Goal: Task Accomplishment & Management: Manage account settings

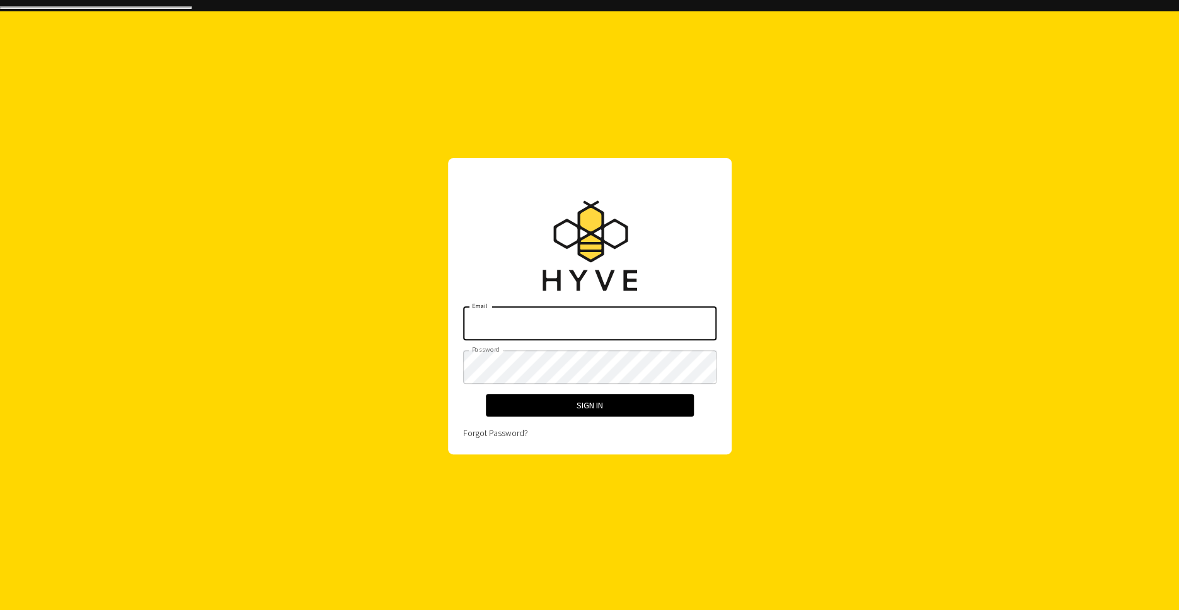
type input "[PERSON_NAME][EMAIL_ADDRESS][DOMAIN_NAME]"
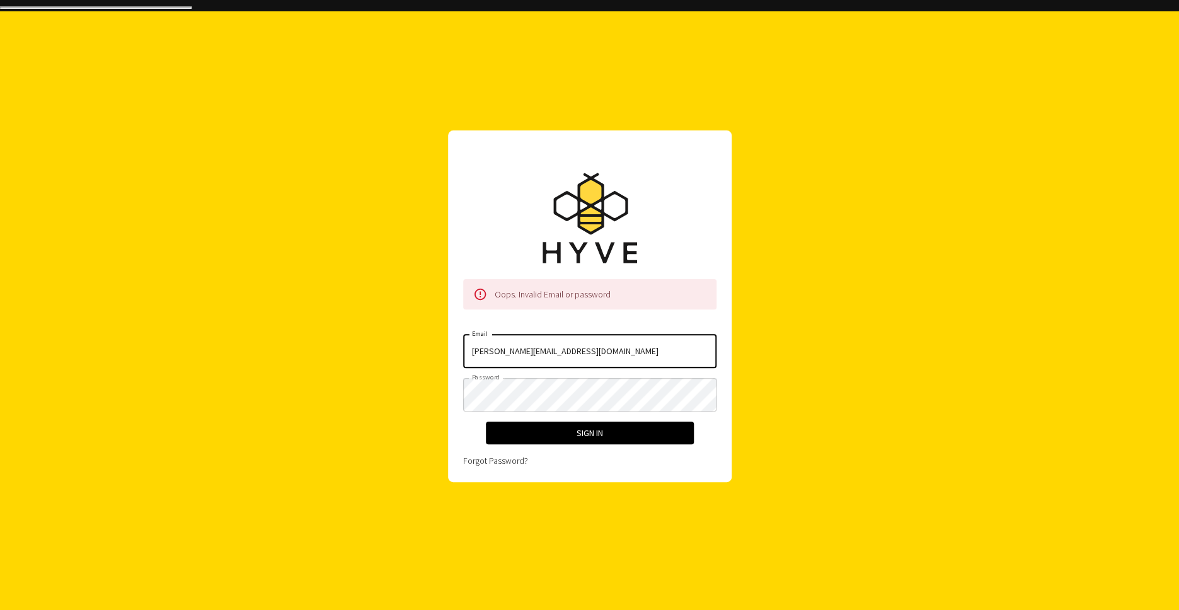
click at [601, 347] on input "[PERSON_NAME][EMAIL_ADDRESS][DOMAIN_NAME]" at bounding box center [589, 351] width 253 height 33
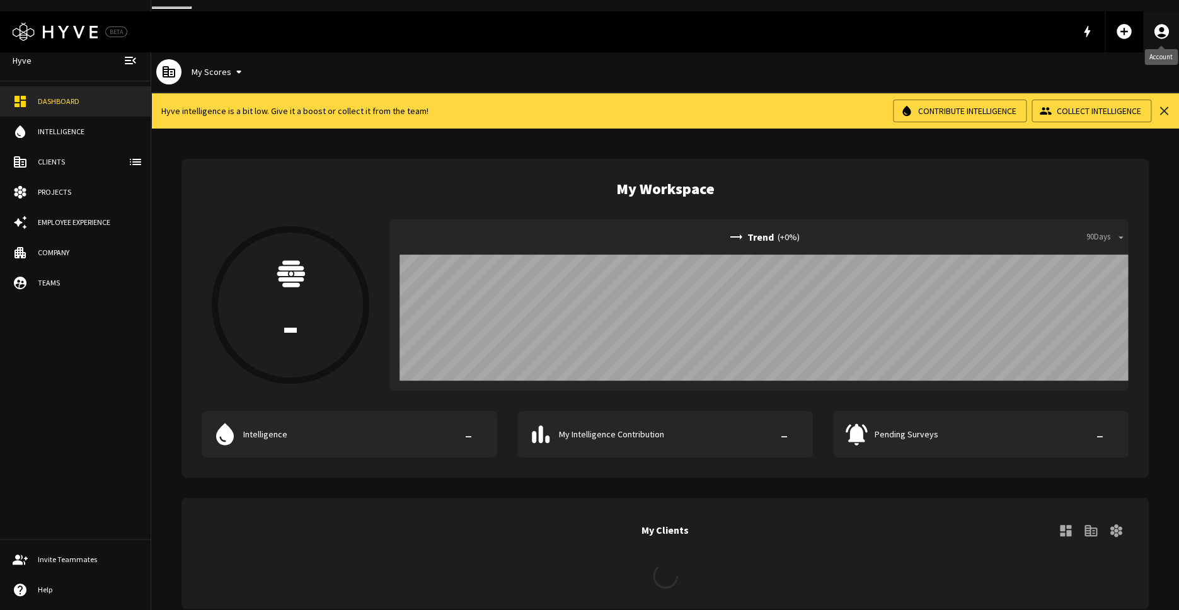
click at [1157, 26] on link "Account" at bounding box center [1161, 31] width 35 height 40
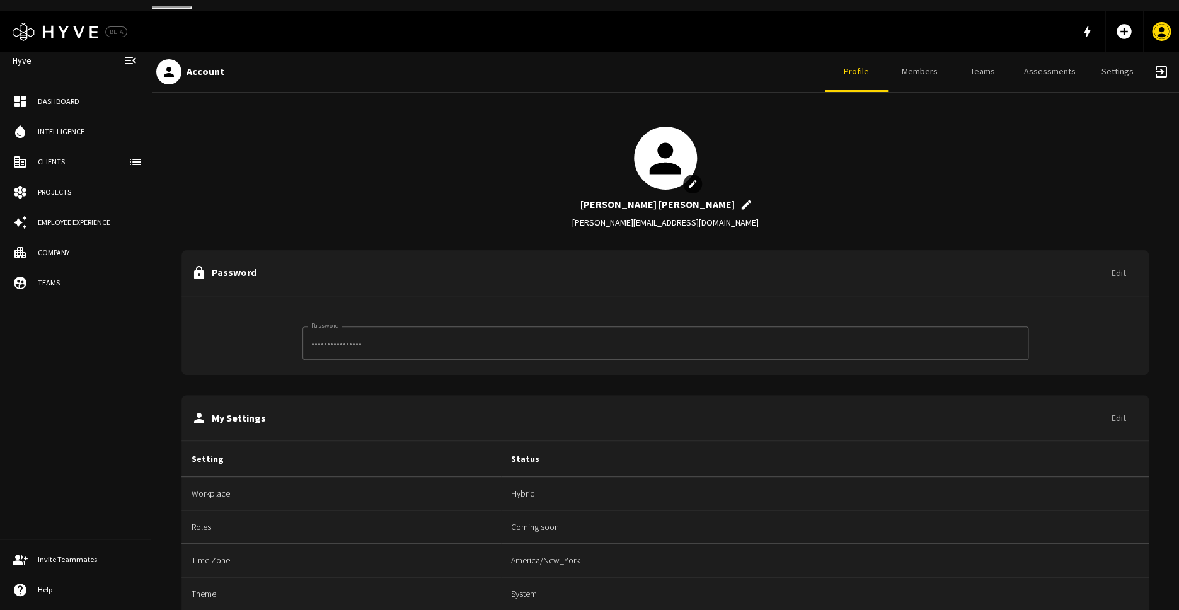
click at [1121, 52] on link "Settings" at bounding box center [1117, 72] width 63 height 40
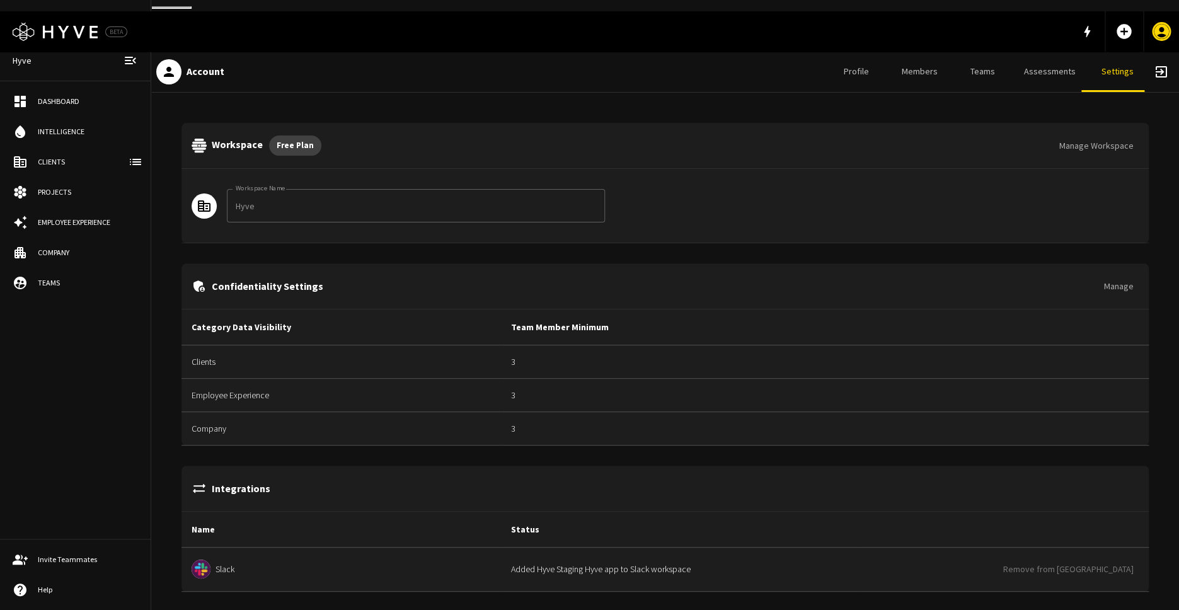
click at [1042, 61] on link "Assessments" at bounding box center [1050, 72] width 72 height 40
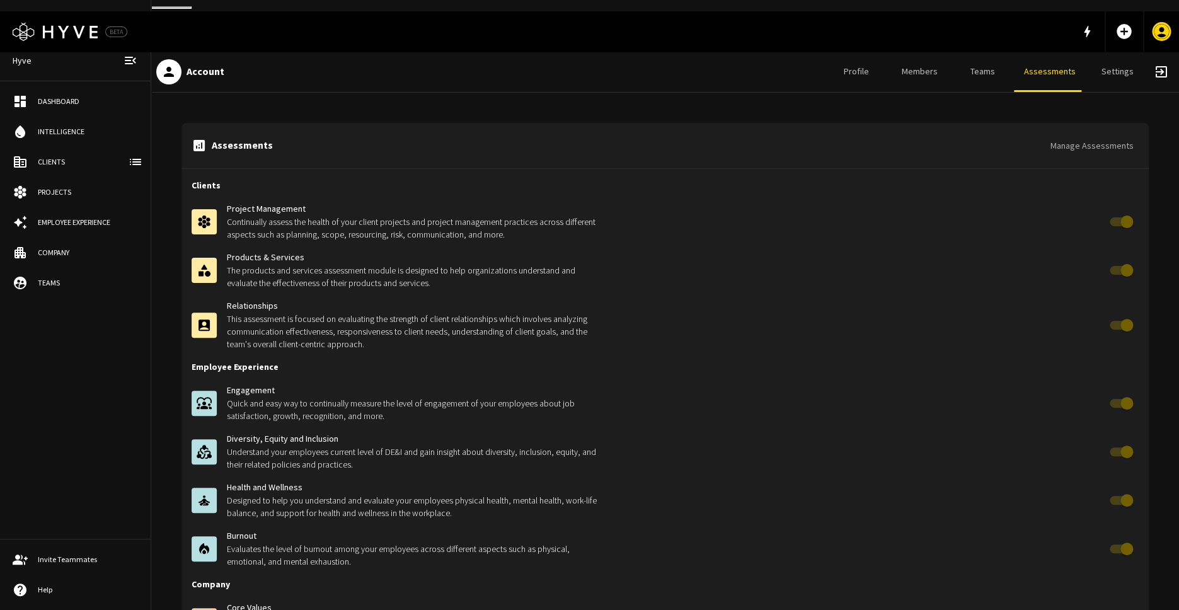
click at [1115, 139] on button "Manage Assessments" at bounding box center [1092, 145] width 93 height 23
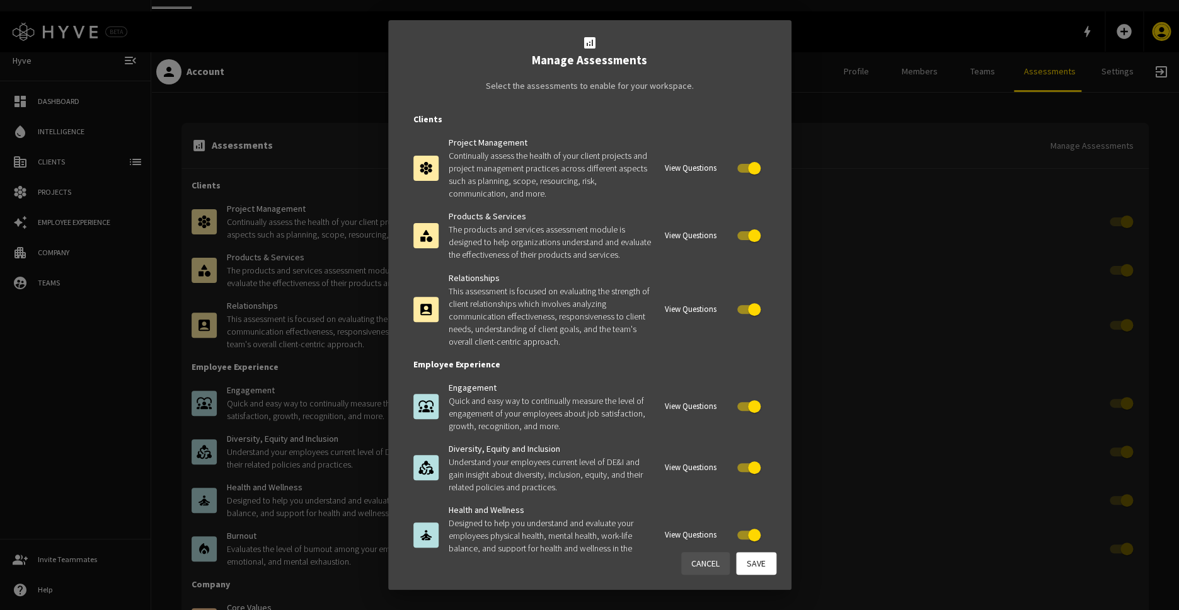
click at [713, 170] on button "View Questions" at bounding box center [691, 169] width 58 height 20
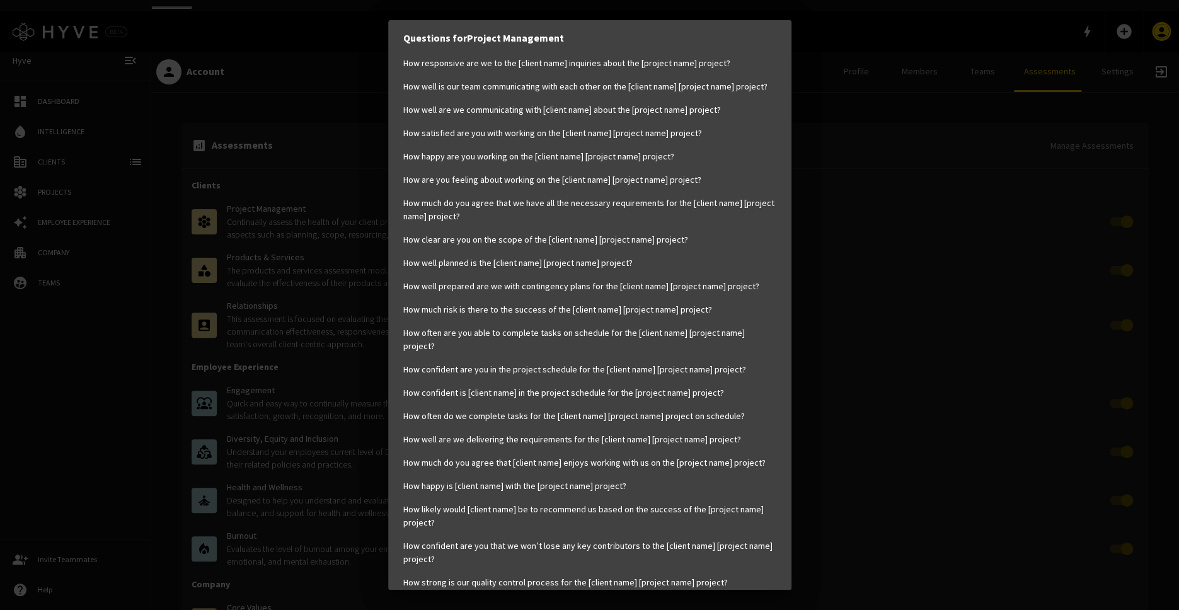
click at [808, 109] on div "Questions for Project Management How responsive are we to the [client name] inq…" at bounding box center [589, 305] width 1179 height 610
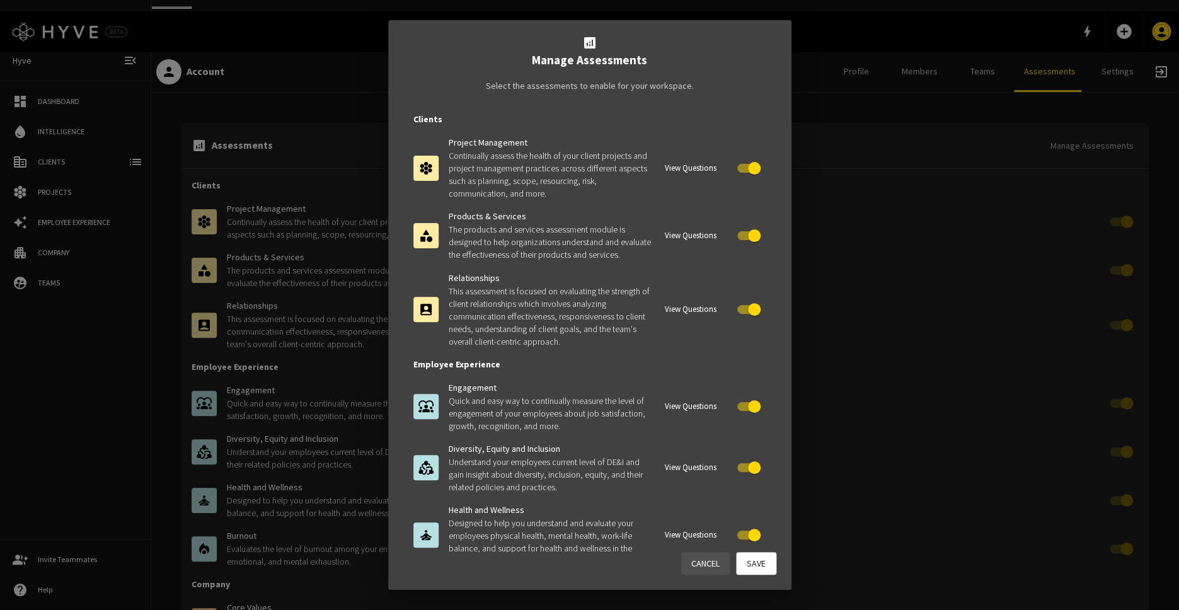
click at [808, 73] on div "analytics Manage Assessments Select the assessments to enable for your workspac…" at bounding box center [589, 305] width 1179 height 610
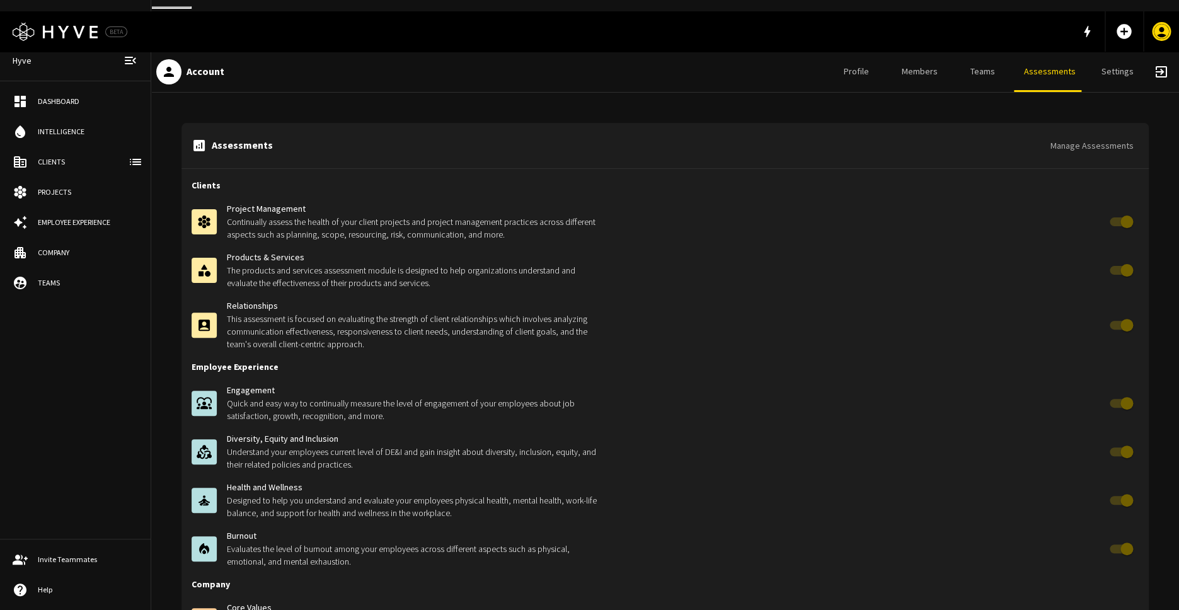
click at [809, 52] on div "person Account Profile Members Teams Assessments Settings exit_to_app" at bounding box center [665, 72] width 1028 height 41
